Goal: Task Accomplishment & Management: Complete application form

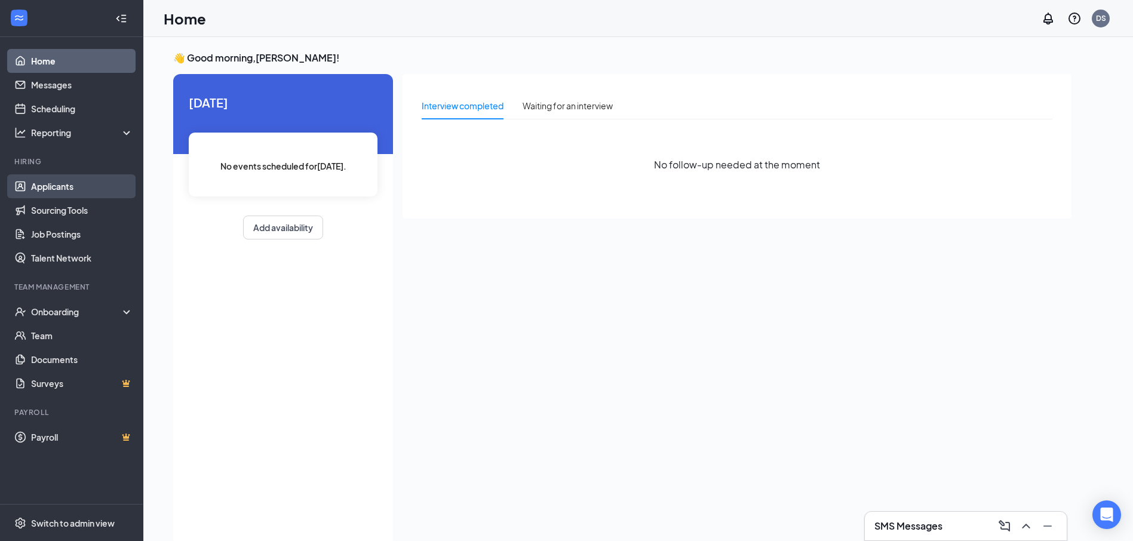
click at [59, 185] on link "Applicants" at bounding box center [82, 186] width 102 height 24
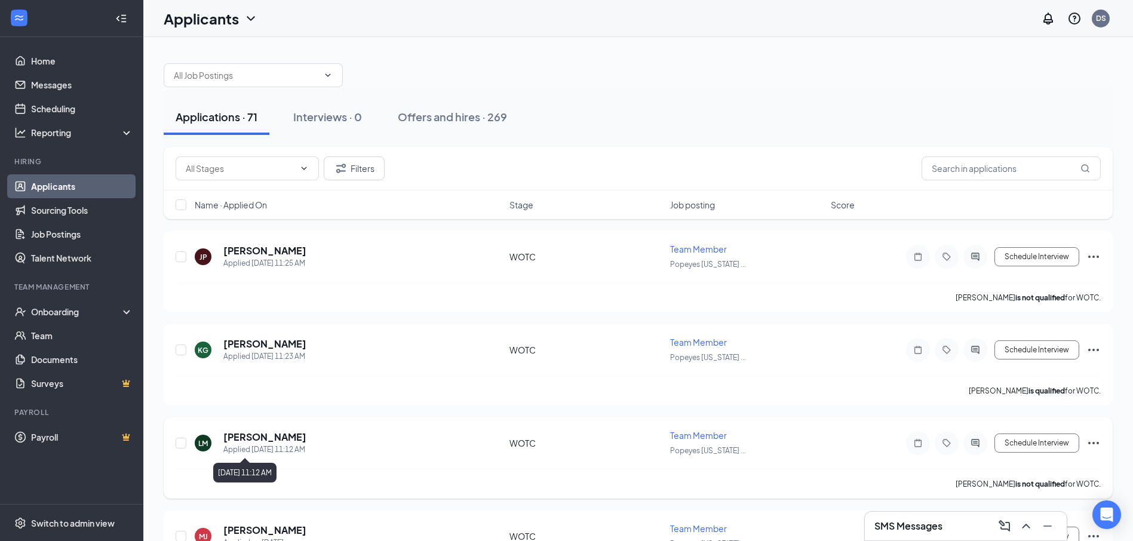
click at [284, 448] on div "Applied [DATE] 11:12 AM" at bounding box center [264, 450] width 83 height 12
click at [280, 441] on h5 "[PERSON_NAME]" at bounding box center [264, 437] width 83 height 13
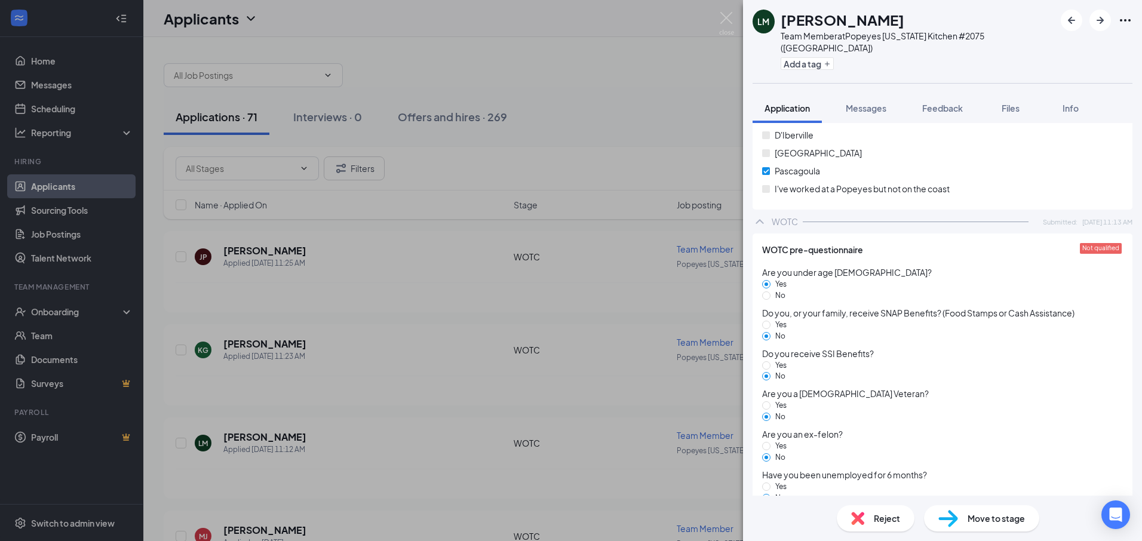
scroll to position [1261, 0]
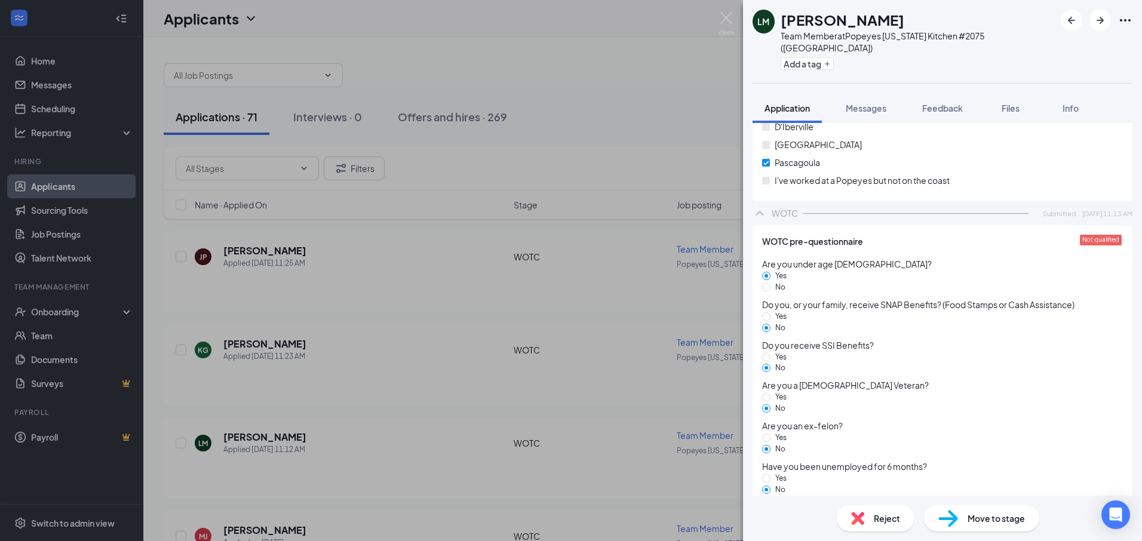
click at [985, 523] on span "Move to stage" at bounding box center [996, 518] width 57 height 13
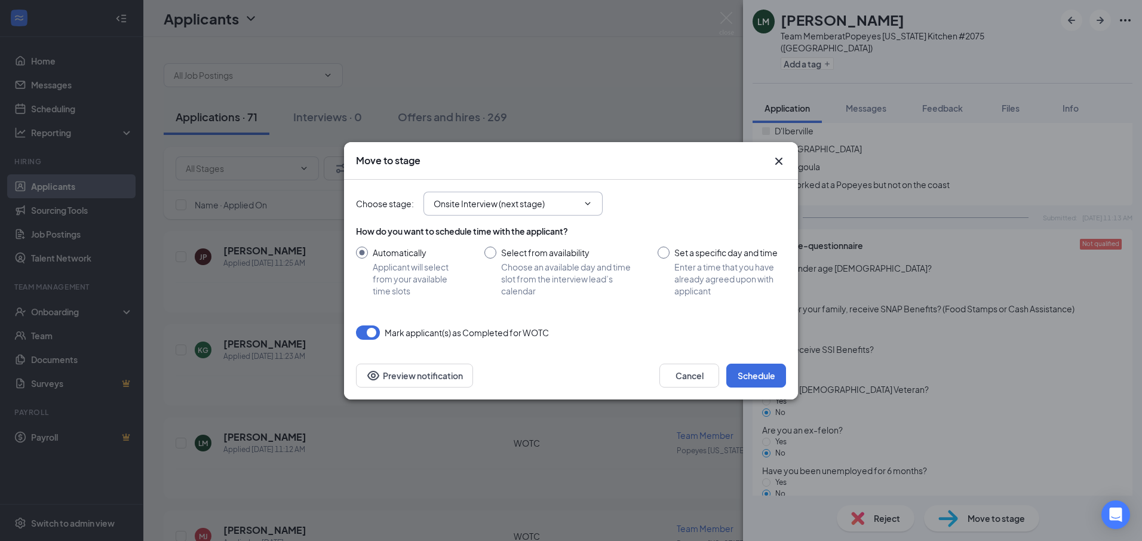
click at [588, 205] on icon "ChevronDown" at bounding box center [587, 203] width 5 height 3
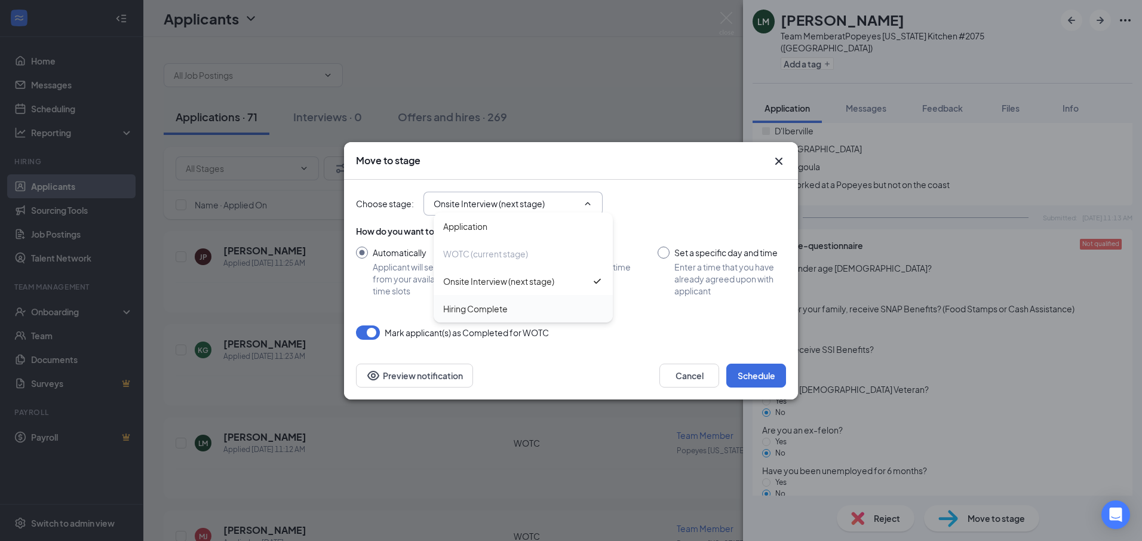
click at [501, 317] on div "Hiring Complete" at bounding box center [523, 308] width 179 height 27
type input "Hiring Complete"
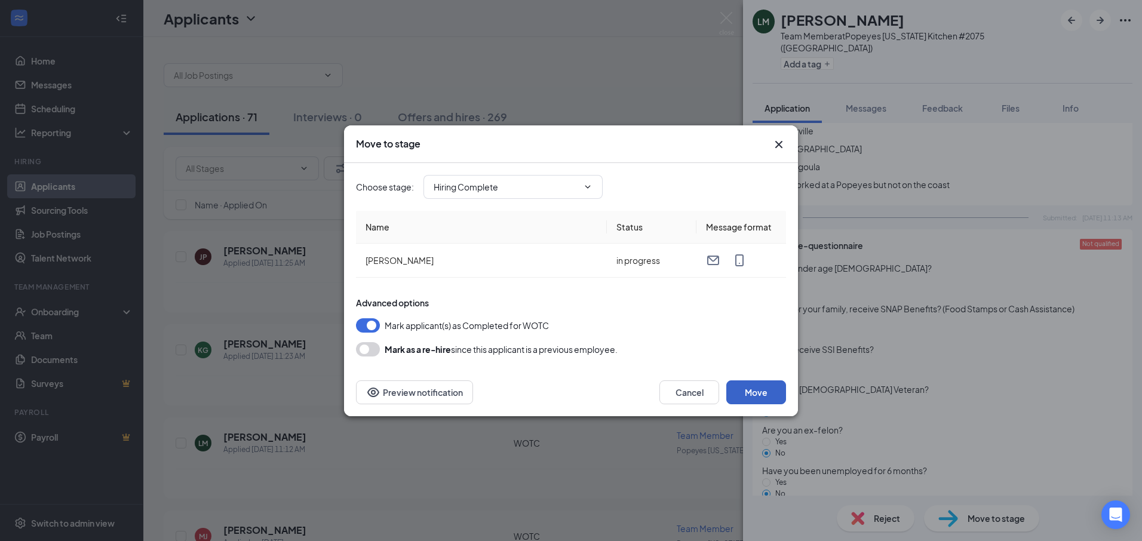
click at [761, 393] on button "Move" at bounding box center [756, 393] width 60 height 24
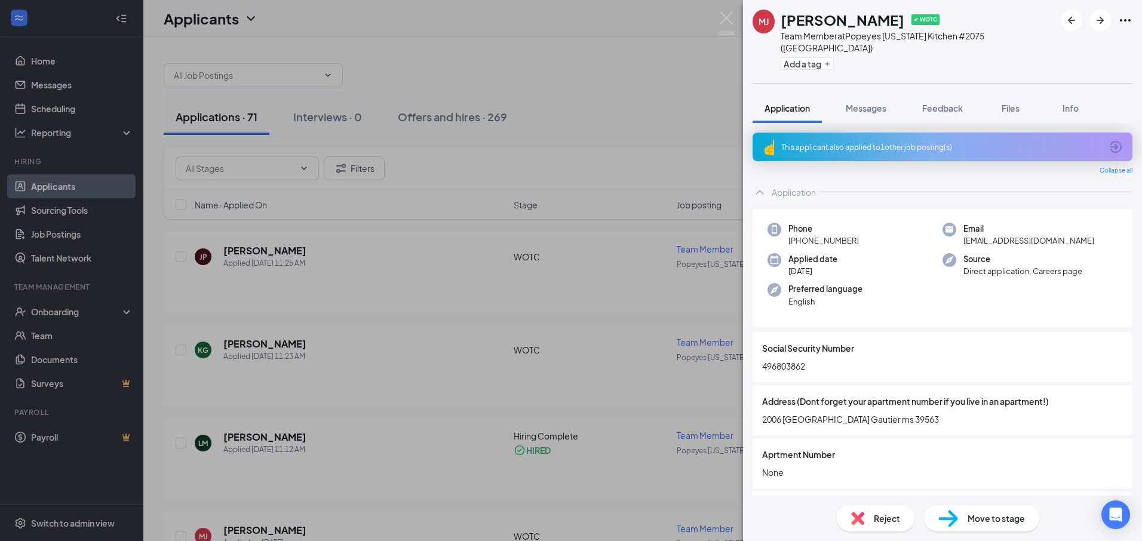
click at [407, 63] on div "[PERSON_NAME] [PERSON_NAME] ✔ WOTC Team Member at [GEOGRAPHIC_DATA][US_STATE] #…" at bounding box center [571, 270] width 1142 height 541
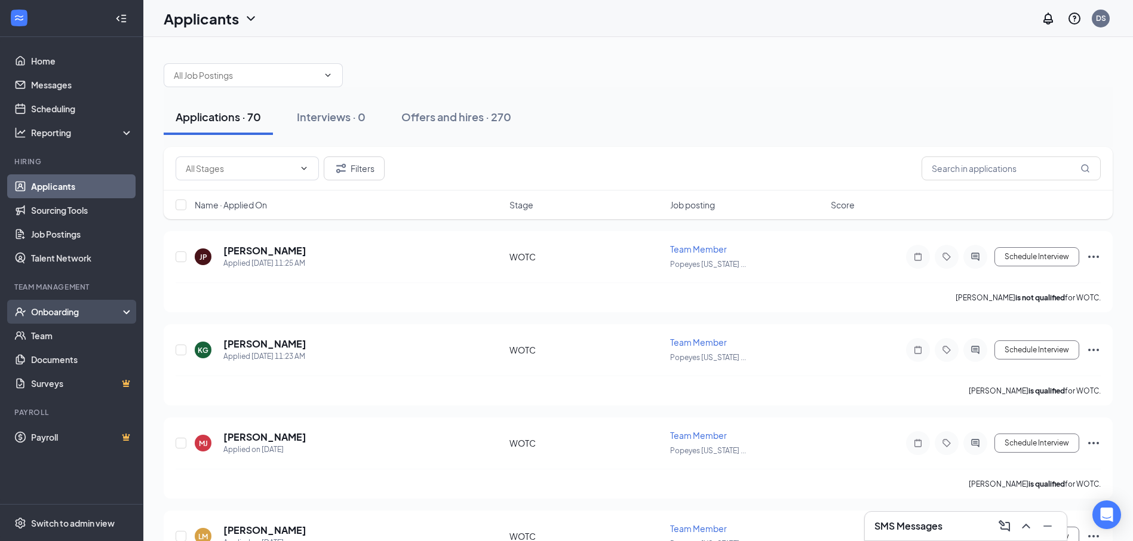
click at [59, 319] on div "Onboarding" at bounding box center [71, 312] width 143 height 24
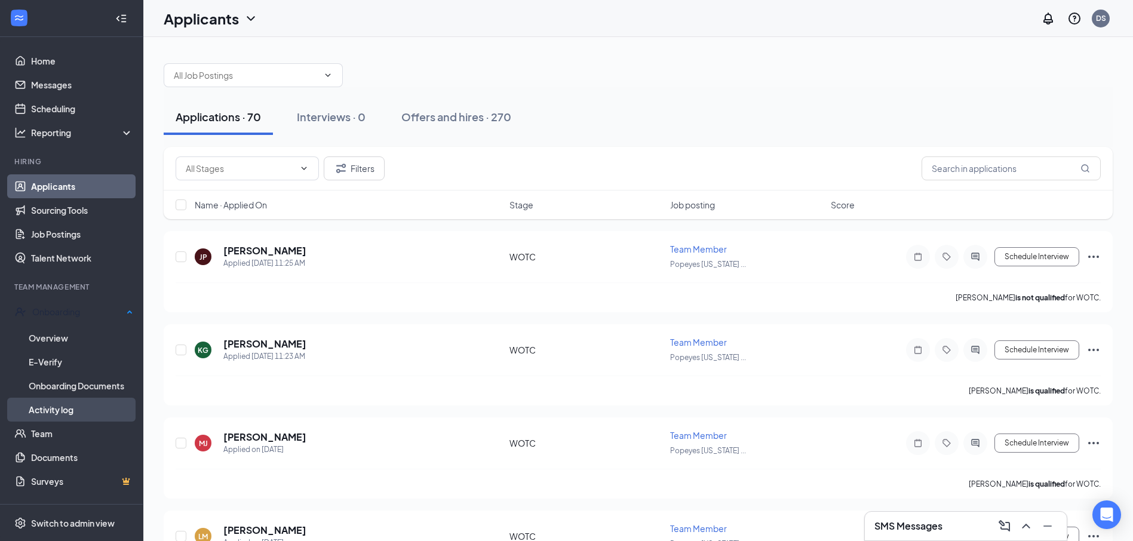
click at [68, 410] on link "Activity log" at bounding box center [81, 410] width 105 height 24
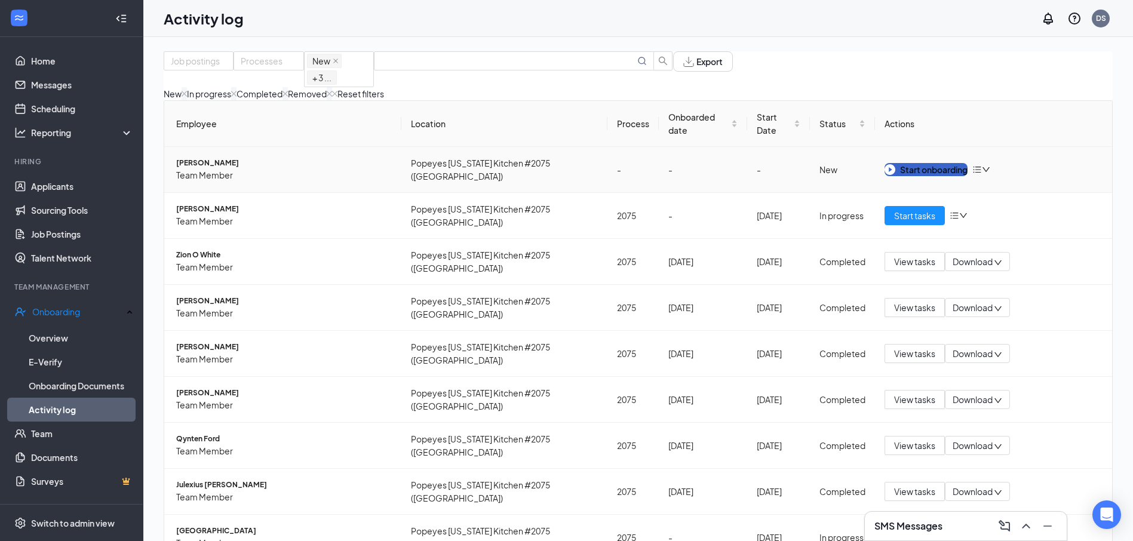
click at [911, 176] on div "Start onboarding" at bounding box center [926, 169] width 83 height 13
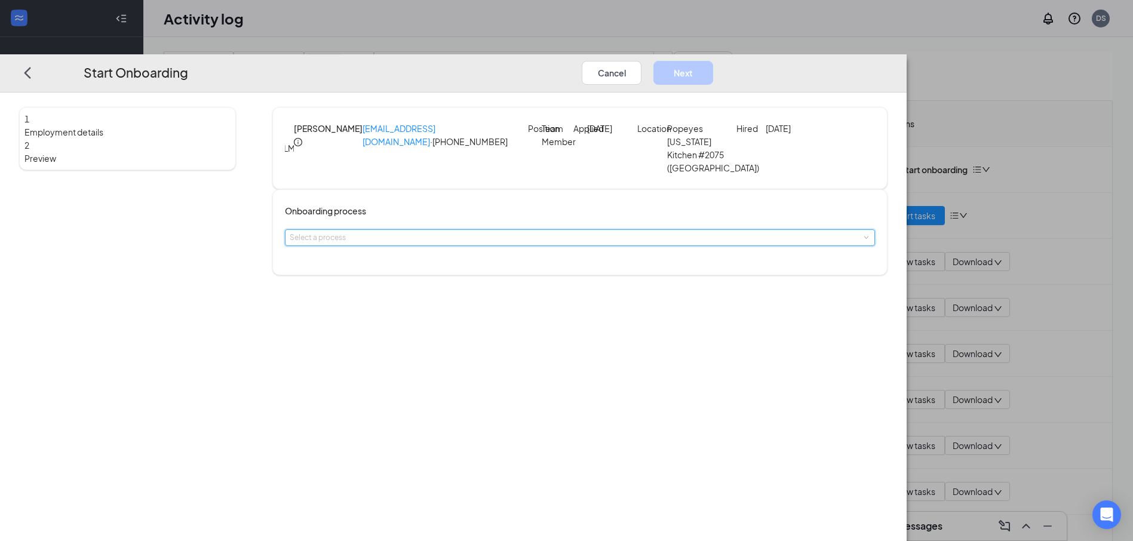
click at [588, 246] on div "Select a process" at bounding box center [580, 237] width 590 height 17
click at [480, 312] on li "2090" at bounding box center [496, 323] width 196 height 22
click at [863, 240] on span at bounding box center [865, 237] width 5 height 5
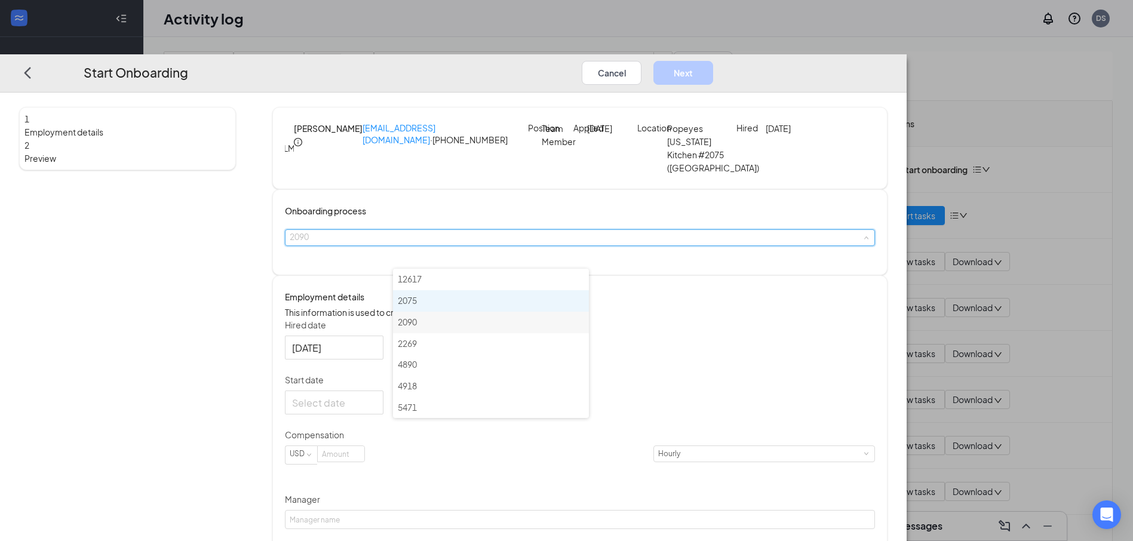
click at [531, 299] on li "2075" at bounding box center [491, 301] width 196 height 22
click at [384, 415] on div at bounding box center [334, 403] width 99 height 24
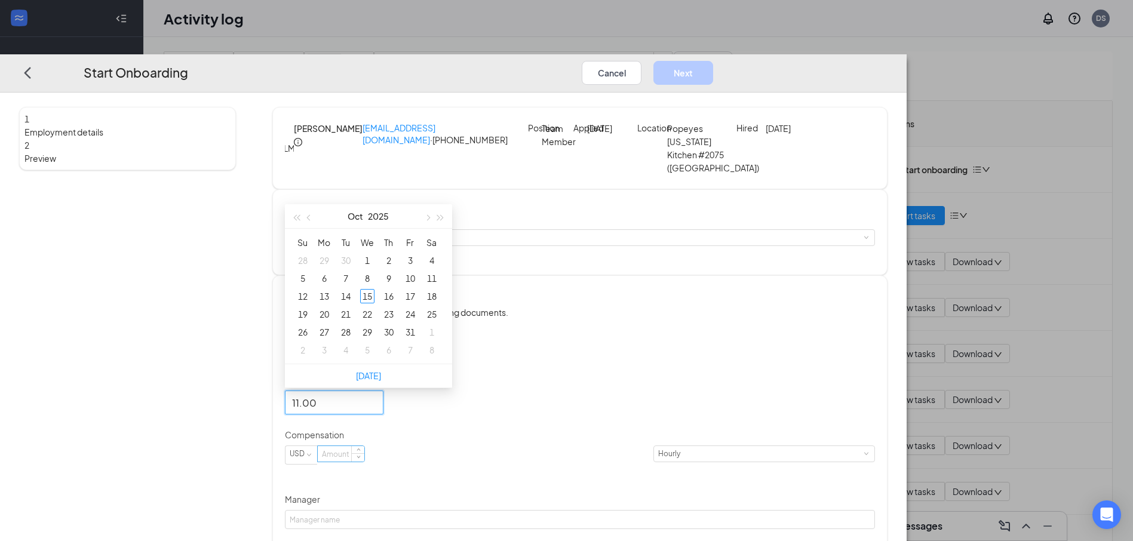
type input "11.00"
click at [364, 462] on input at bounding box center [341, 454] width 47 height 16
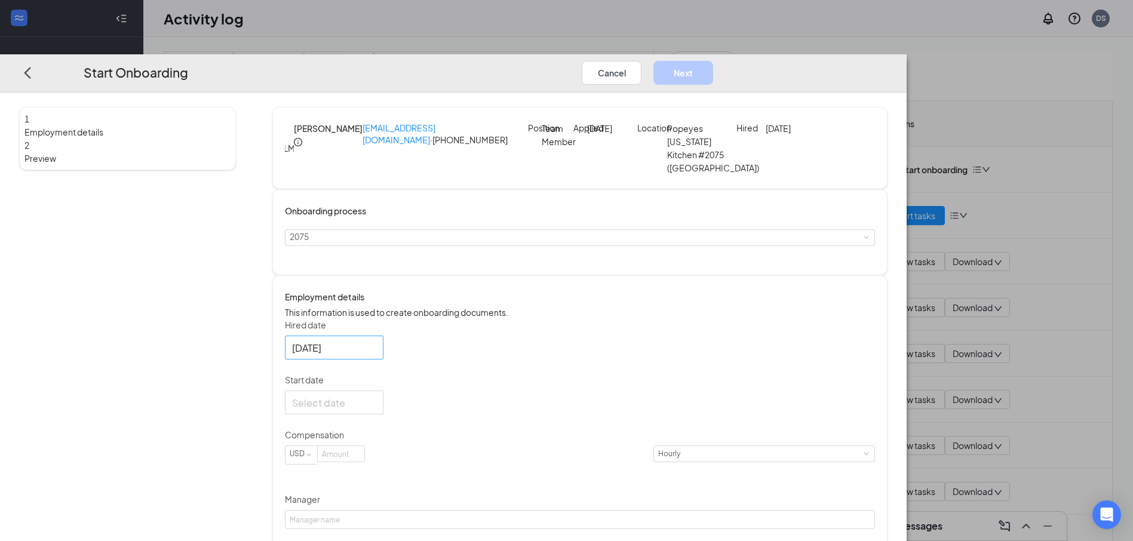
click at [384, 360] on div "[DATE]" at bounding box center [334, 348] width 99 height 24
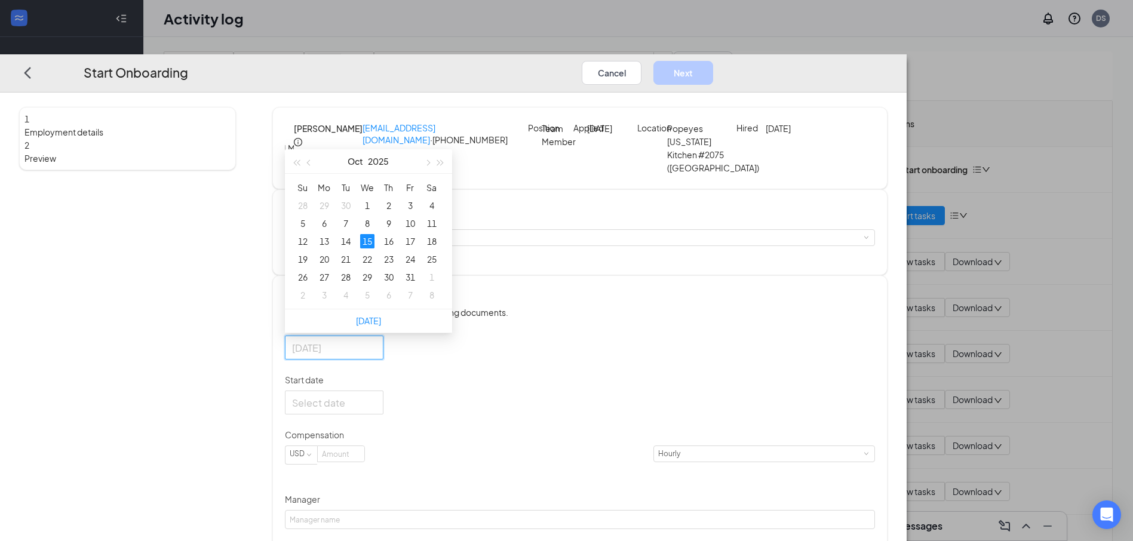
type input "[DATE]"
click at [375, 249] on div "15" at bounding box center [367, 241] width 14 height 14
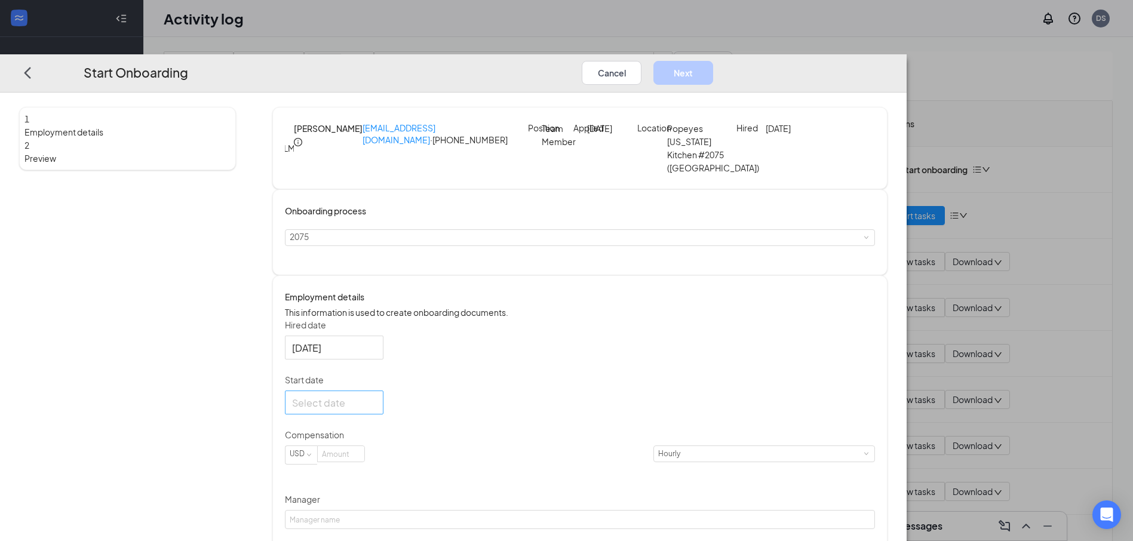
click at [376, 410] on div at bounding box center [334, 402] width 84 height 15
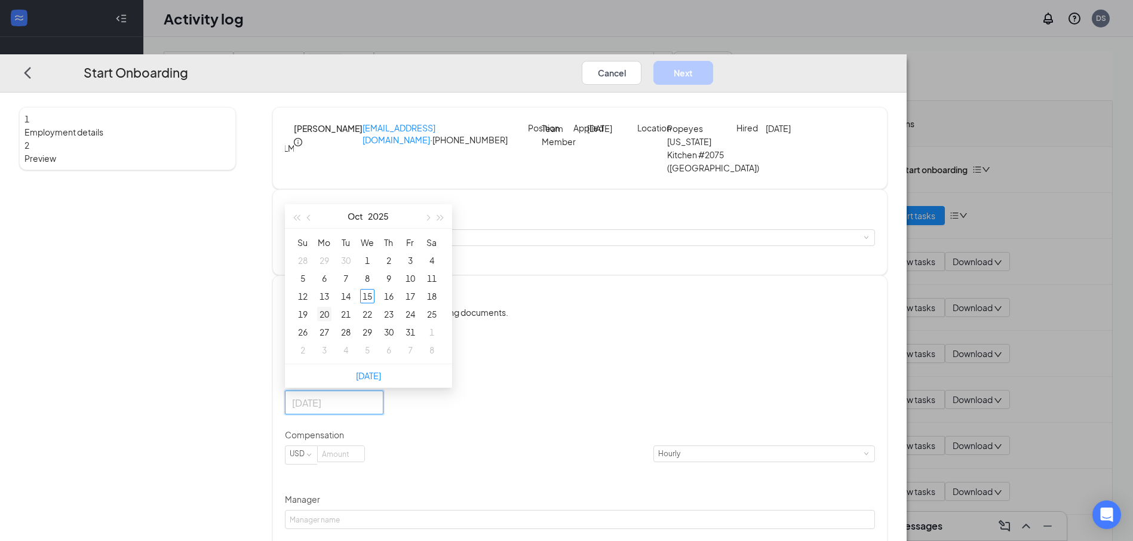
type input "[DATE]"
click at [332, 321] on div "20" at bounding box center [324, 314] width 14 height 14
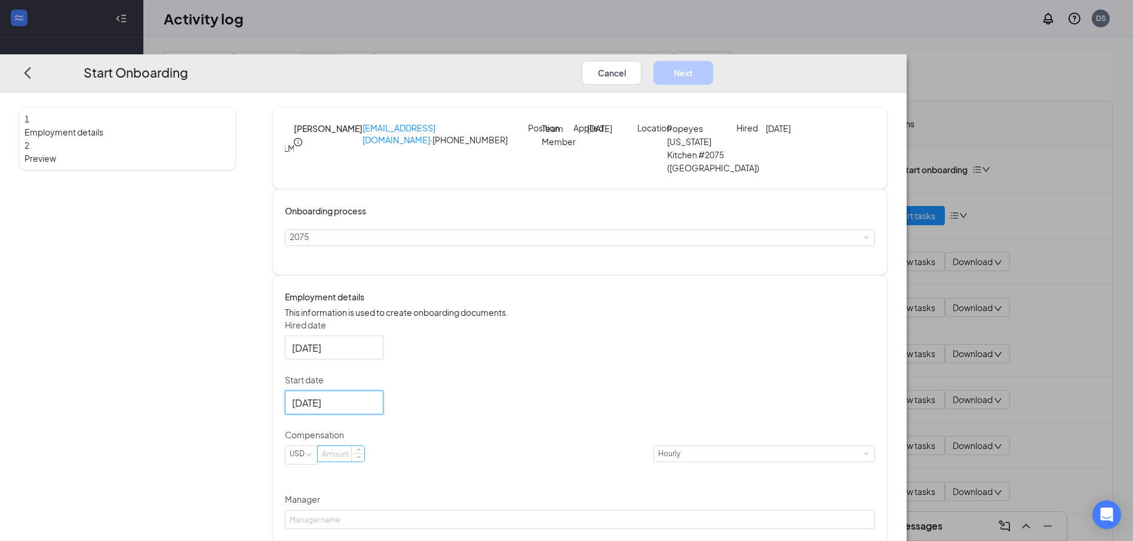
click at [364, 462] on input at bounding box center [341, 454] width 47 height 16
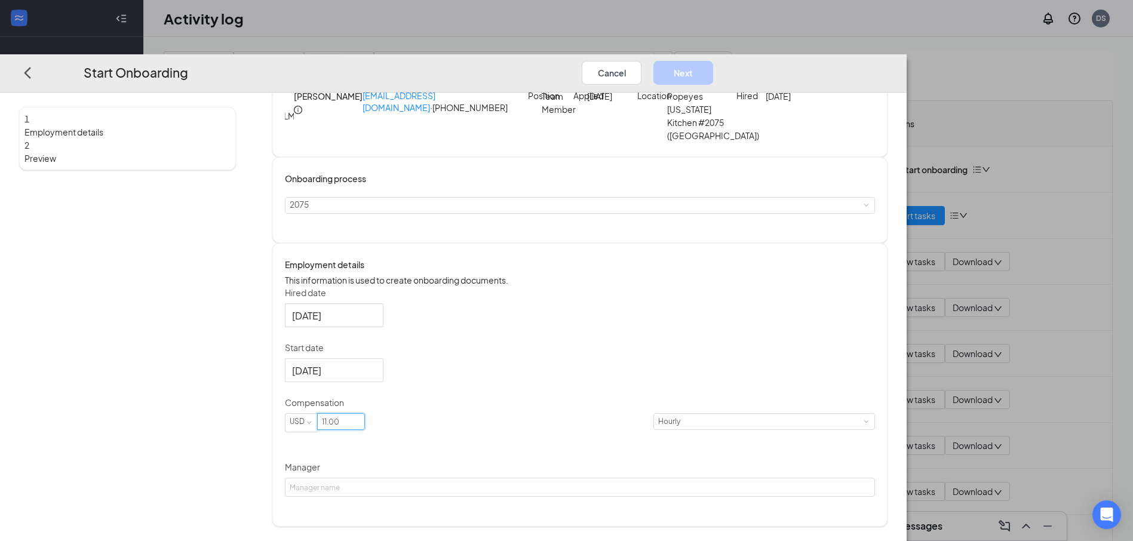
scroll to position [46, 0]
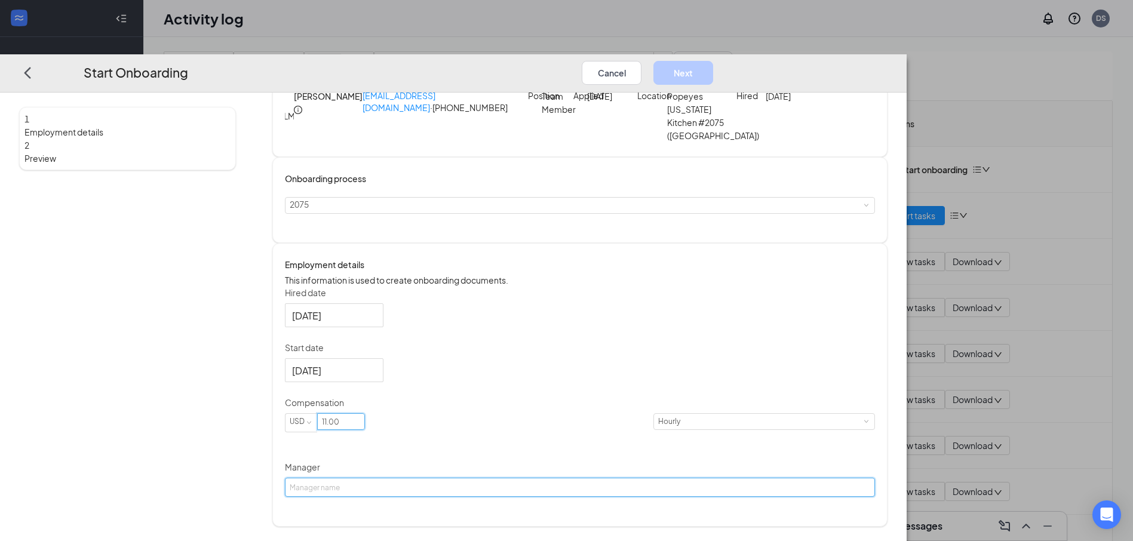
type input "11"
click at [470, 497] on input "Manager" at bounding box center [580, 487] width 590 height 19
type input "[PERSON_NAME]"
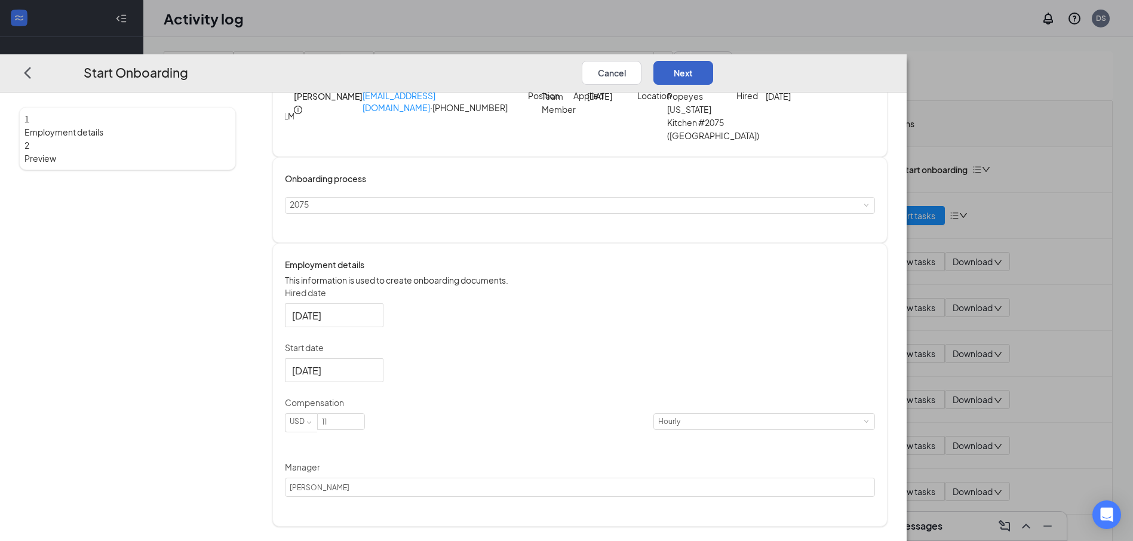
click at [713, 60] on button "Next" at bounding box center [684, 72] width 60 height 24
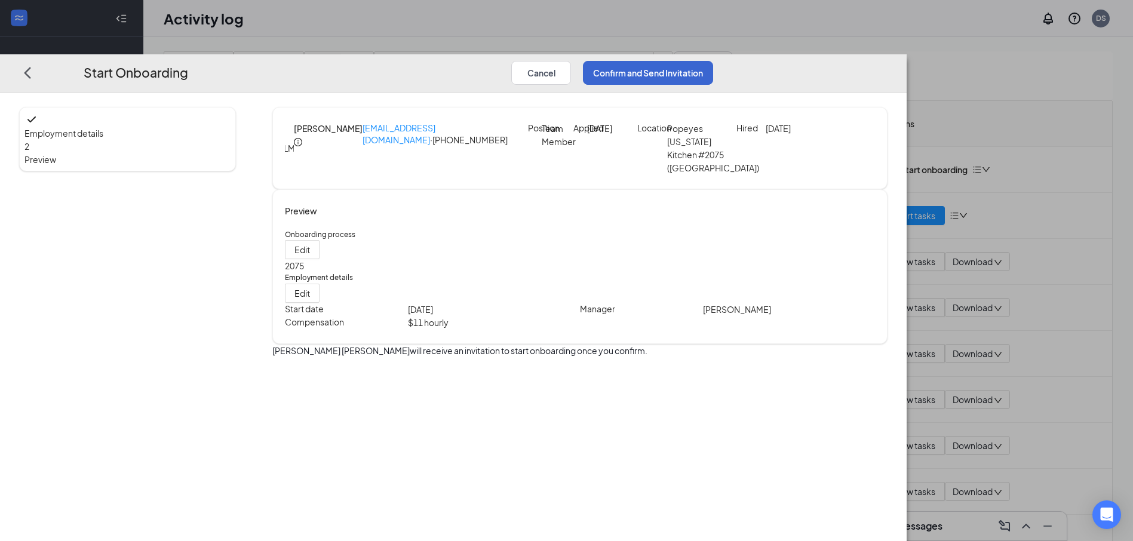
scroll to position [0, 0]
drag, startPoint x: 970, startPoint y: 32, endPoint x: 982, endPoint y: 62, distance: 31.6
click at [907, 62] on div "Start Onboarding Cancel Confirm and Send Invitation Employment details 2 Previe…" at bounding box center [453, 297] width 907 height 487
click at [713, 60] on button "Confirm and Send Invitation" at bounding box center [648, 72] width 130 height 24
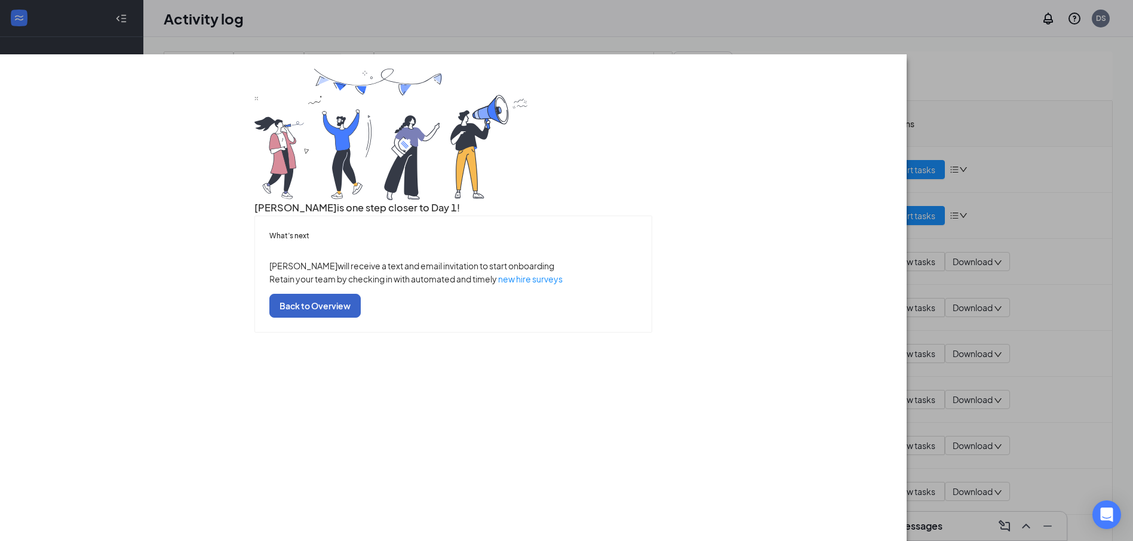
click at [361, 318] on button "Back to Overview" at bounding box center [314, 306] width 91 height 24
